Goal: Obtain resource: Download file/media

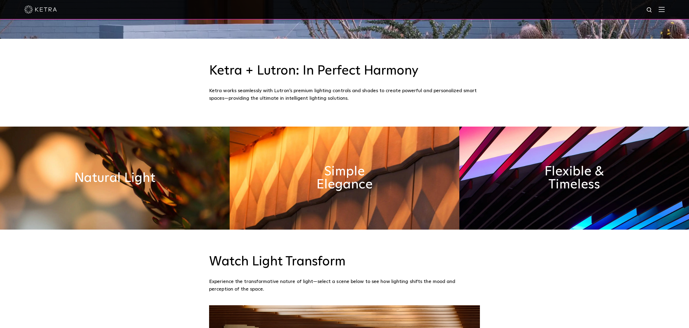
scroll to position [245, 0]
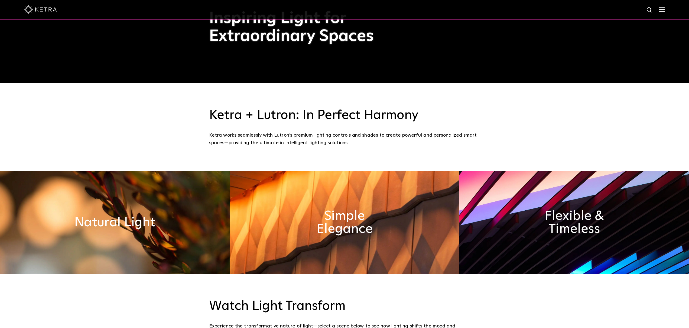
click at [660, 8] on img at bounding box center [662, 9] width 6 height 5
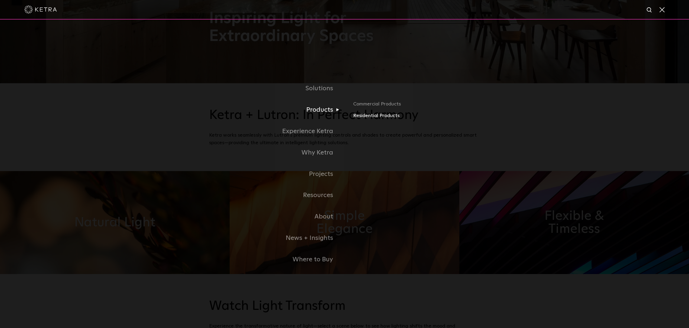
click at [387, 115] on link "Residential Products" at bounding box center [416, 116] width 127 height 8
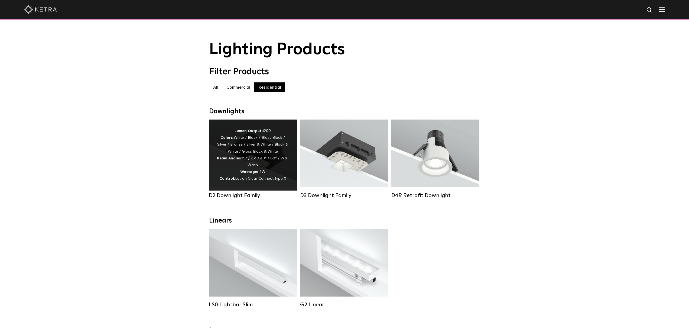
click at [254, 166] on div "Lumen Output: 1200 Colors: White / Black / Gloss Black / Silver / Bronze / Silv…" at bounding box center [253, 155] width 72 height 55
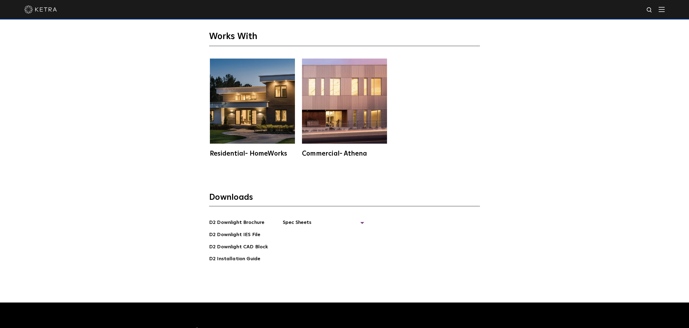
scroll to position [1710, 0]
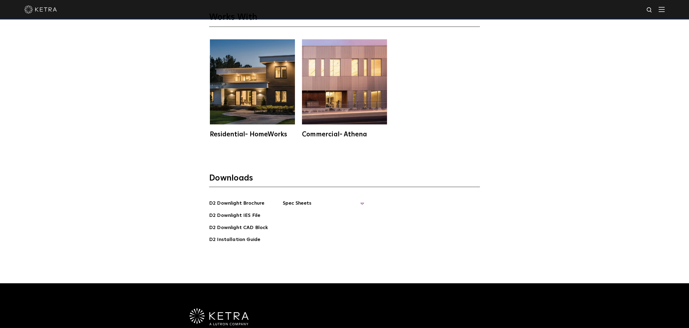
click at [300, 199] on span "Spec Sheets" at bounding box center [323, 205] width 81 height 12
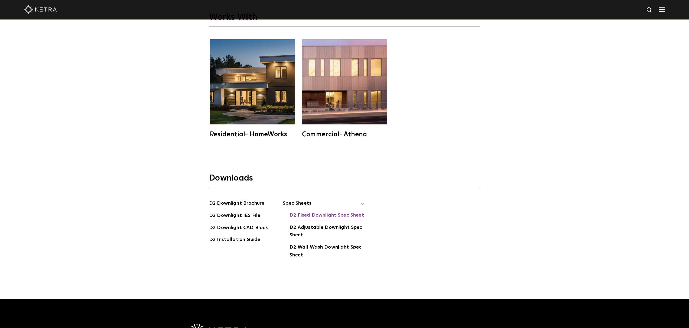
click at [321, 211] on link "D2 Fixed Downlight Spec Sheet" at bounding box center [327, 215] width 74 height 9
